Goal: Task Accomplishment & Management: Complete application form

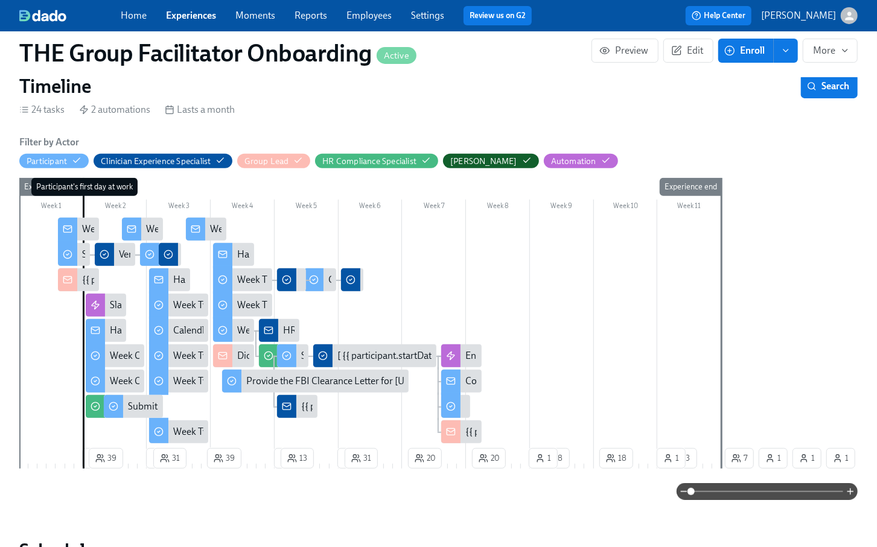
scroll to position [223, 0]
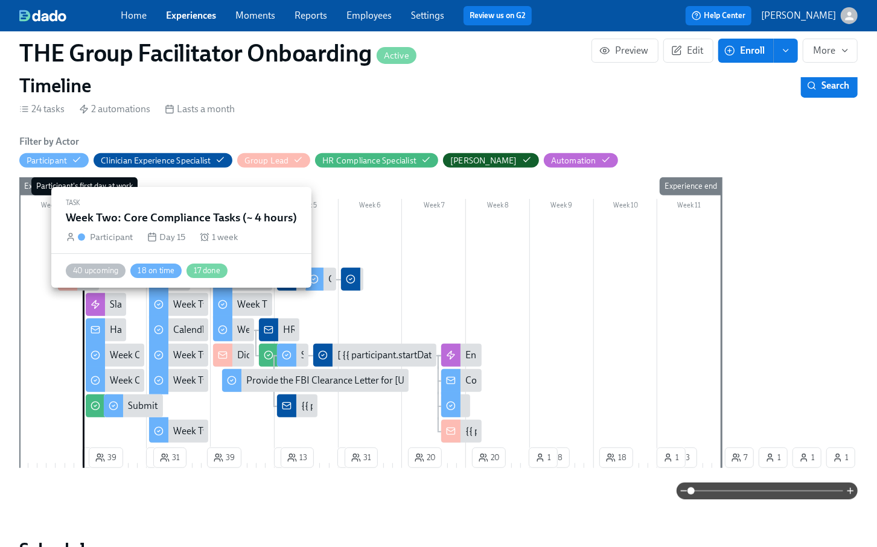
click at [184, 305] on div "Week Two: Core Compliance Tasks (~ 4 hours)" at bounding box center [267, 304] width 188 height 13
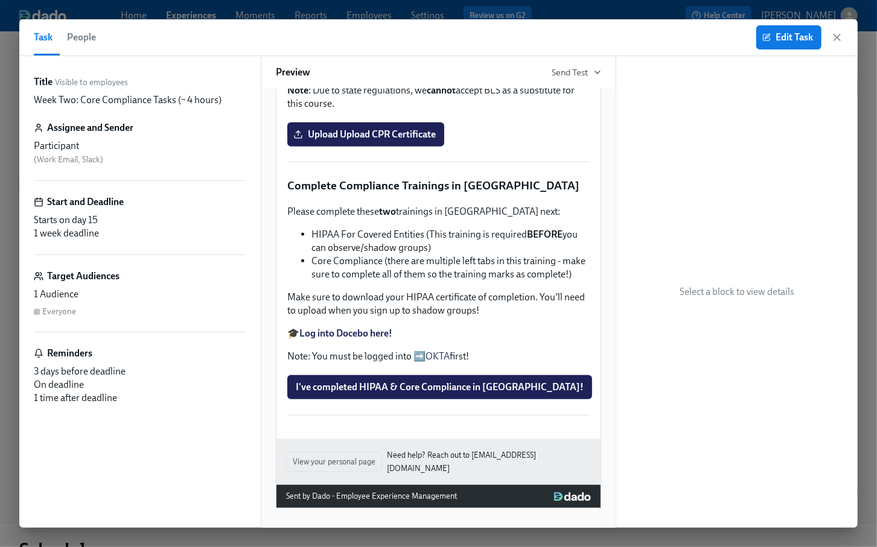
scroll to position [416, 0]
click at [407, 112] on div "Approx completion time: 15mins ➡️ Complete your CPR & First Aid training HERE O…" at bounding box center [438, 56] width 305 height 111
click at [780, 37] on span "Edit Task" at bounding box center [789, 37] width 48 height 12
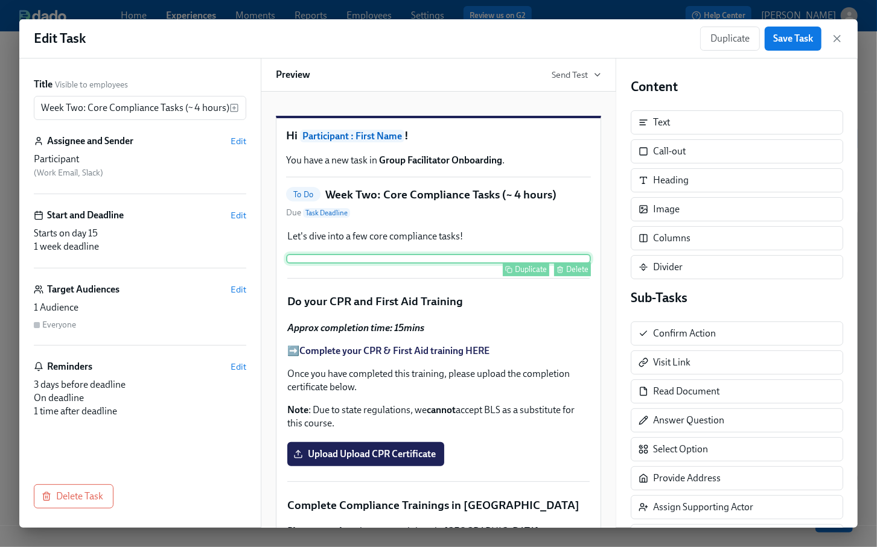
scroll to position [451, 0]
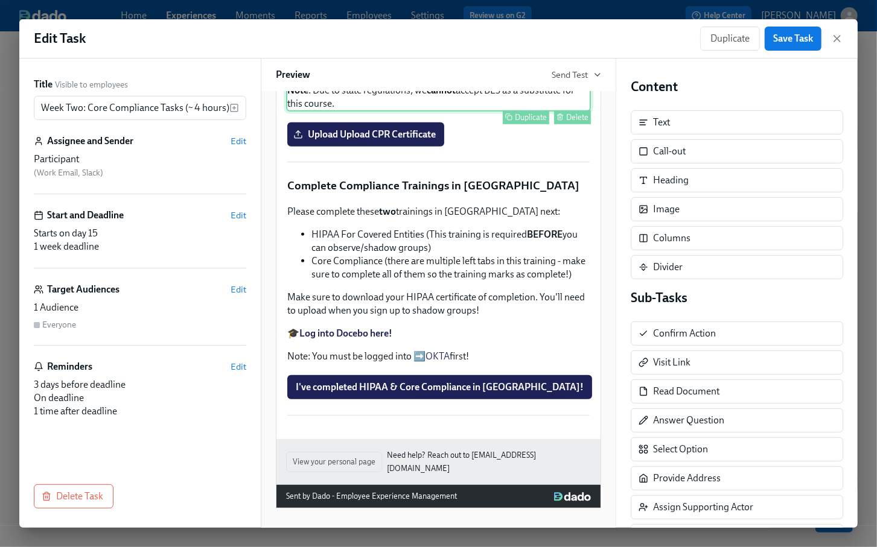
click at [456, 112] on div "Approx completion time: 15mins ➡️ Complete your CPR & First Aid training HERE O…" at bounding box center [438, 56] width 305 height 111
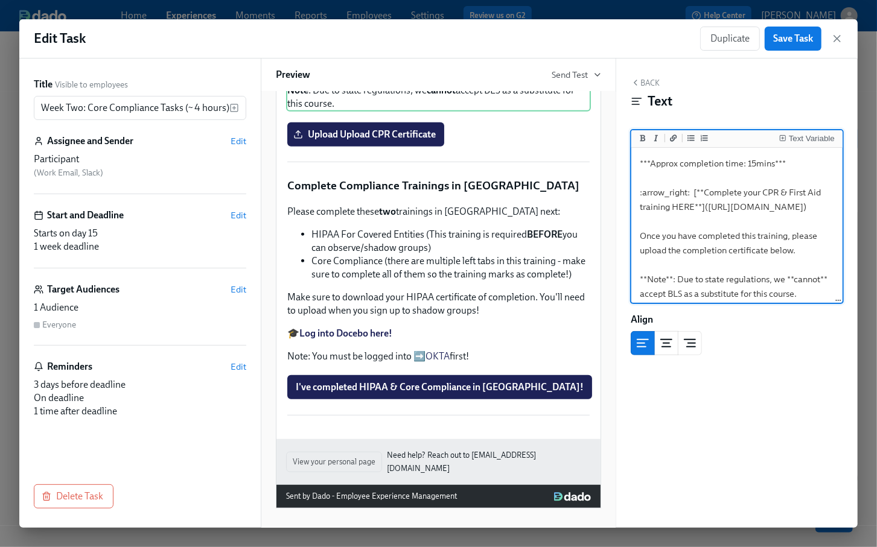
drag, startPoint x: 807, startPoint y: 208, endPoint x: 707, endPoint y: 208, distance: 100.2
click at [707, 208] on textarea "***Approx completion time: 15mins*** :arrow_right: [**Complete your CPR & First…" at bounding box center [737, 228] width 206 height 157
click at [834, 36] on icon "button" at bounding box center [837, 39] width 6 height 6
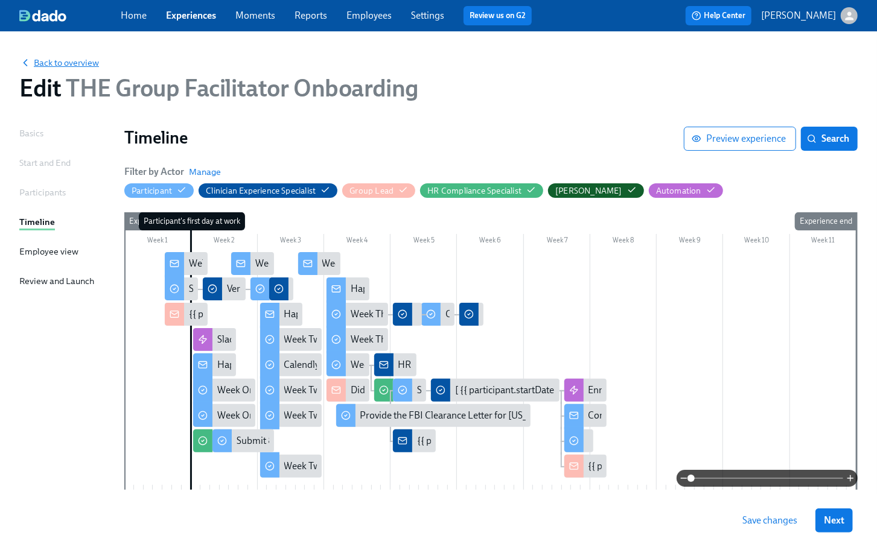
click at [54, 64] on span "Back to overview" at bounding box center [59, 63] width 80 height 12
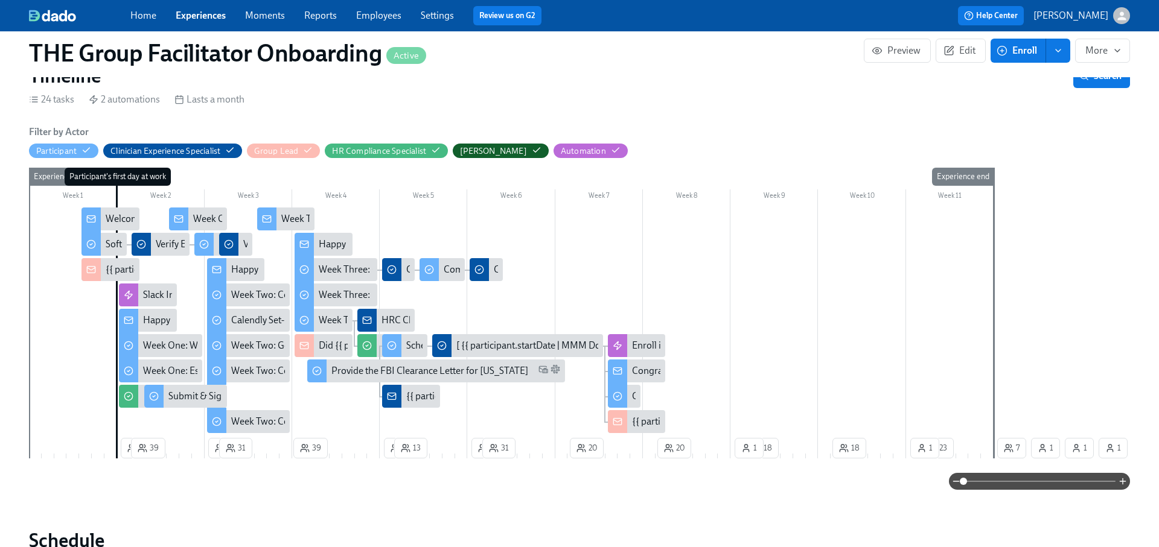
scroll to position [194, 0]
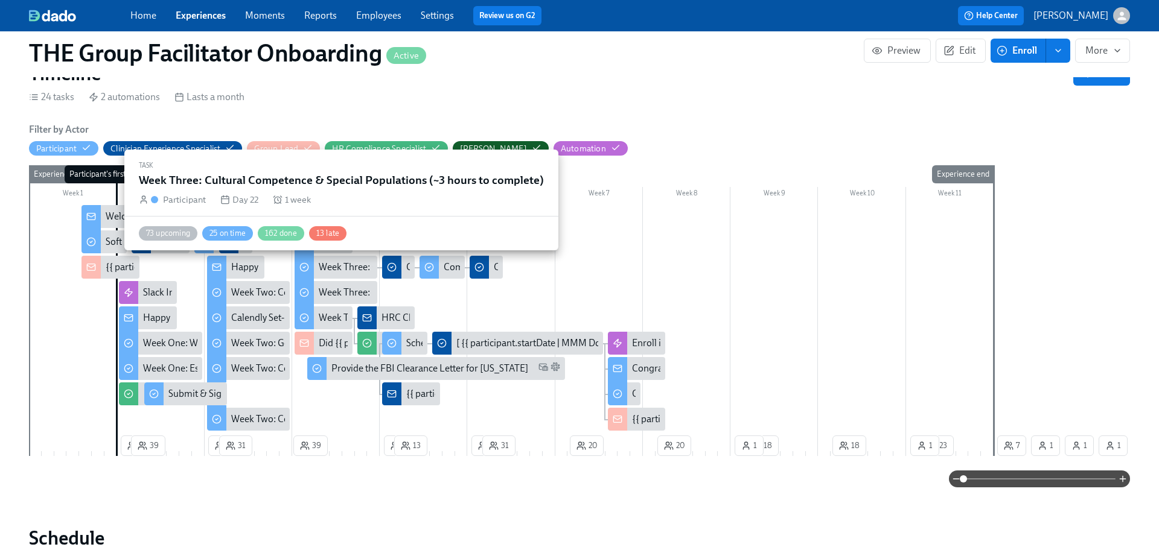
click at [337, 264] on div "Week Three: Cultural Competence & Special Populations (~3 hours to complete)" at bounding box center [482, 267] width 326 height 13
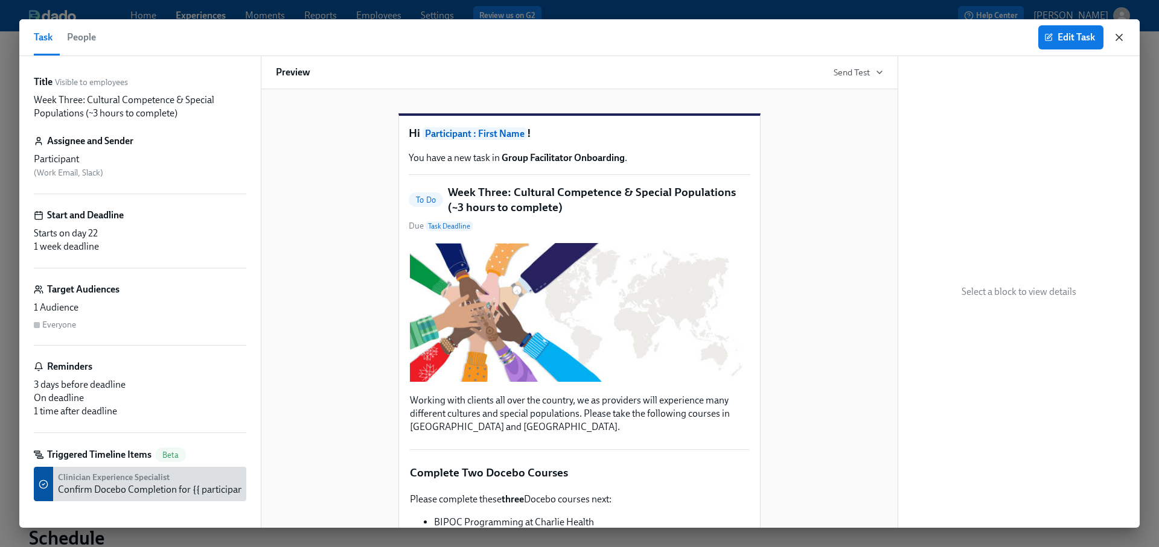
click at [876, 33] on icon "button" at bounding box center [1119, 37] width 12 height 12
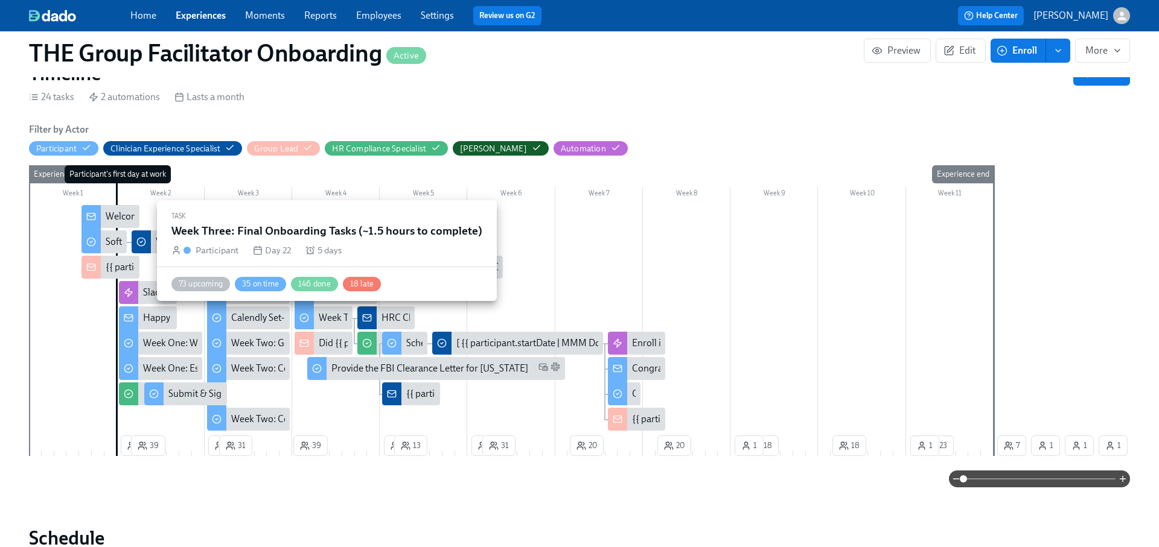
click at [336, 313] on div "Week Three: Final Onboarding Tasks (~1.5 hours to complete)" at bounding box center [445, 317] width 252 height 13
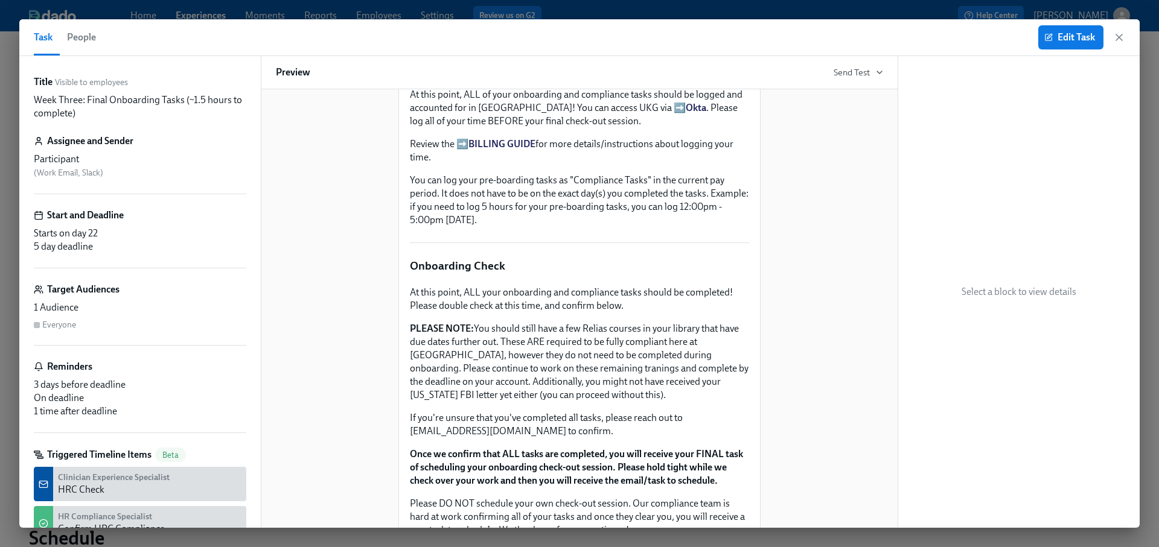
scroll to position [855, 0]
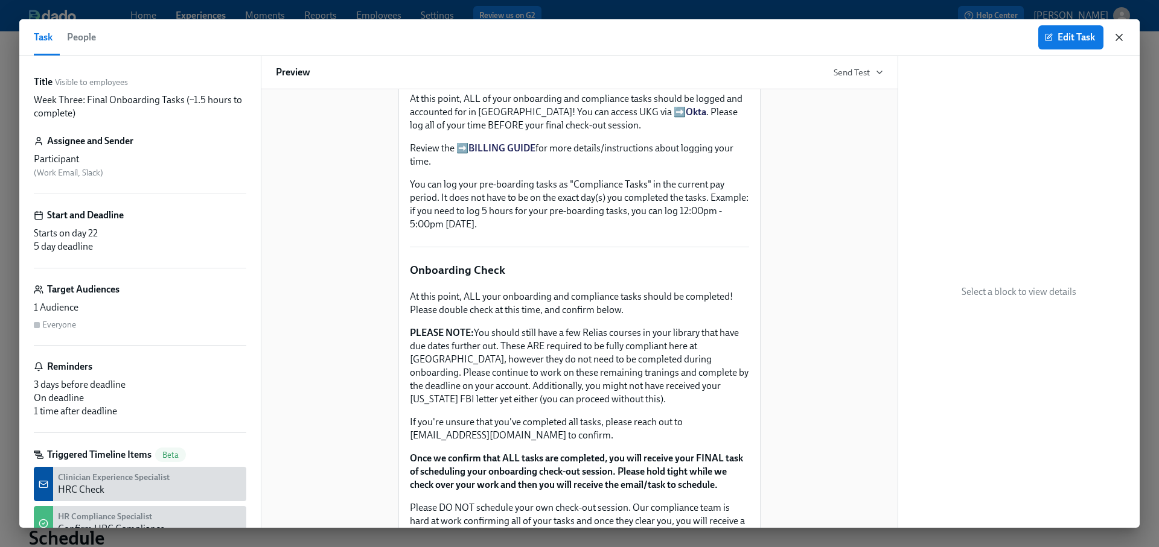
click at [876, 34] on icon "button" at bounding box center [1119, 37] width 6 height 6
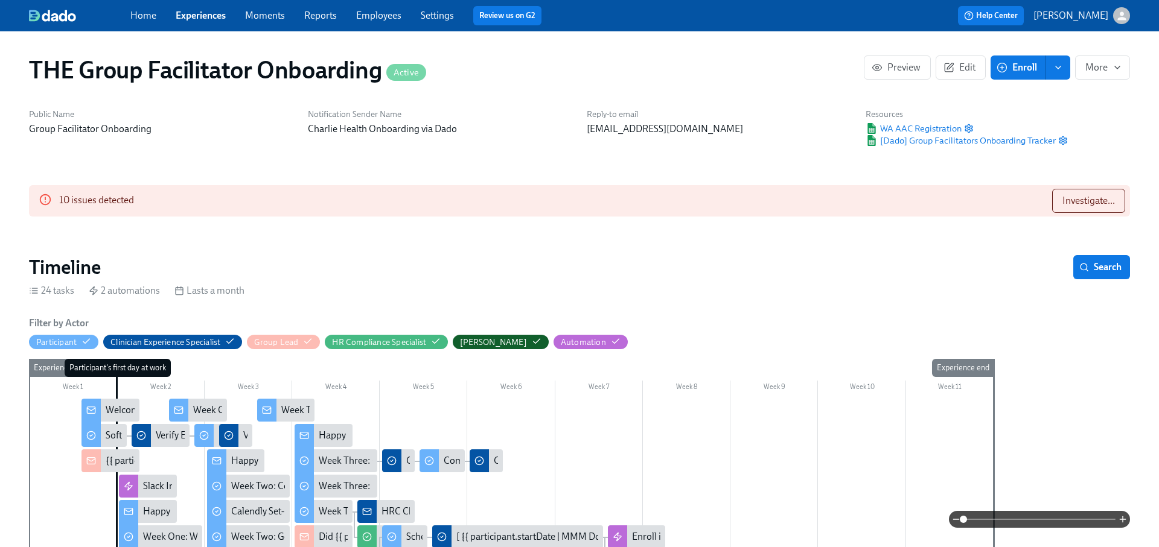
scroll to position [275, 0]
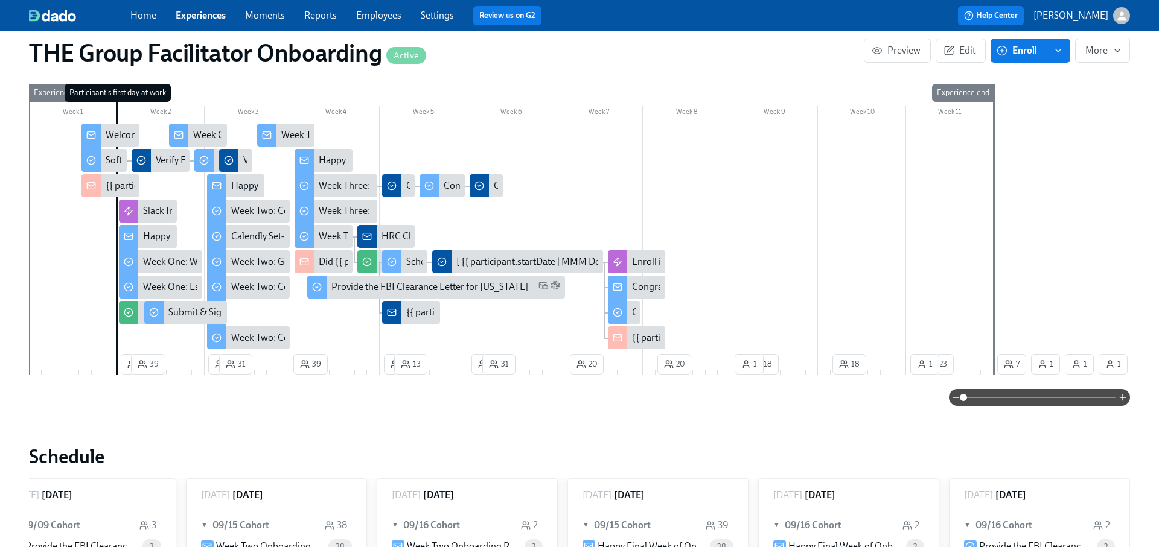
click at [329, 155] on div "Happy Final Week of Onboarding!" at bounding box center [389, 160] width 140 height 13
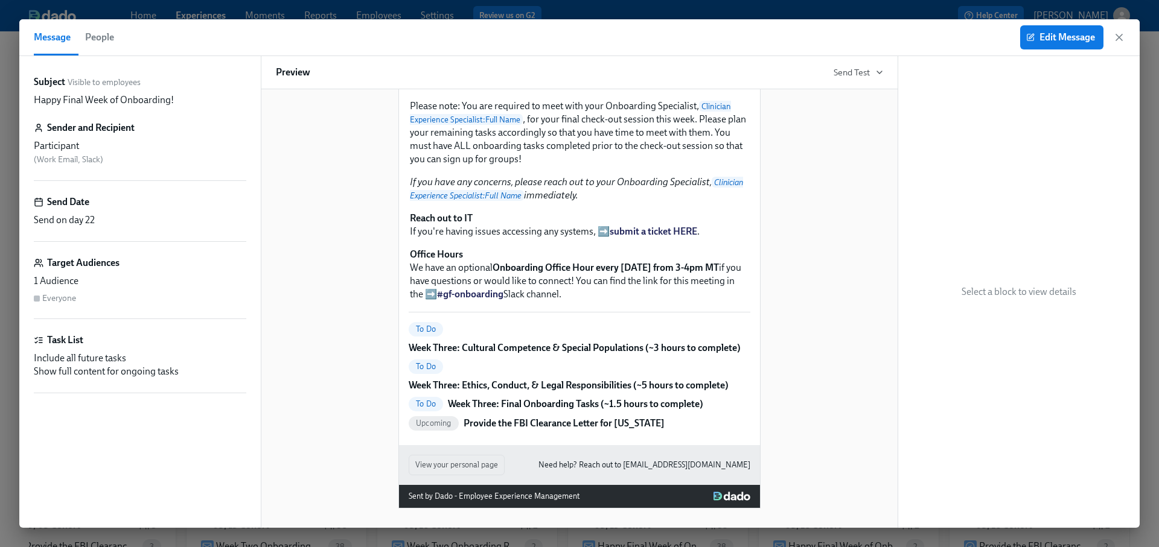
scroll to position [228, 0]
click at [876, 40] on icon "button" at bounding box center [1119, 37] width 6 height 6
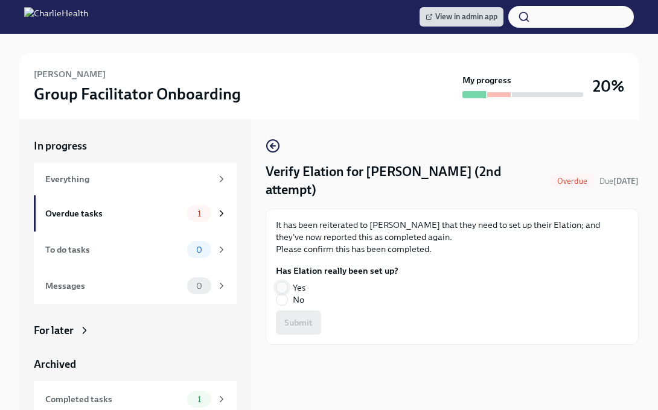
click at [283, 282] on input "Yes" at bounding box center [281, 287] width 11 height 11
radio input "true"
click at [300, 317] on span "Submit" at bounding box center [298, 323] width 28 height 12
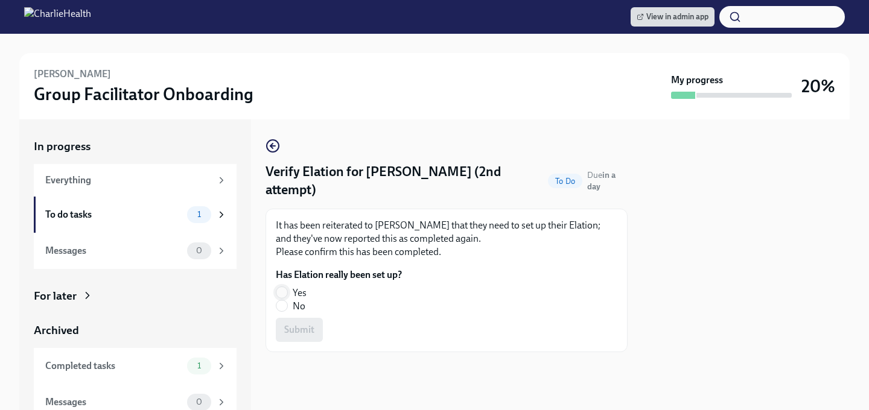
click at [284, 293] on input "Yes" at bounding box center [281, 292] width 11 height 11
radio input "true"
click at [290, 329] on span "Submit" at bounding box center [299, 330] width 30 height 12
click at [282, 287] on input "Yes" at bounding box center [281, 292] width 11 height 11
radio input "true"
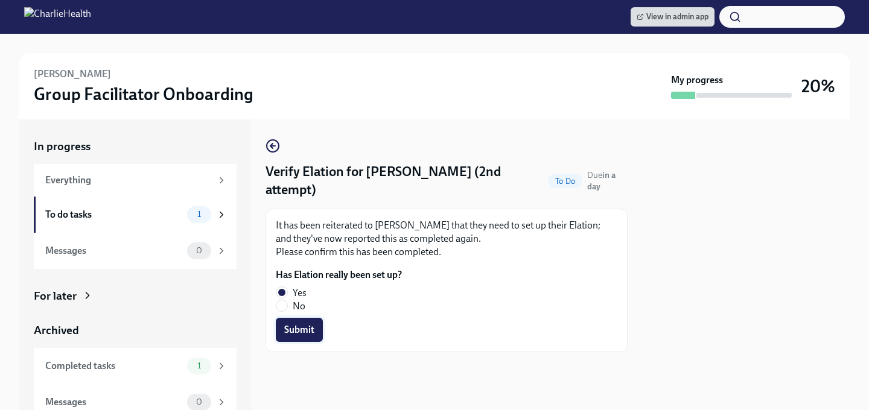
click at [289, 324] on span "Submit" at bounding box center [299, 330] width 30 height 12
